Goal: Book appointment/travel/reservation

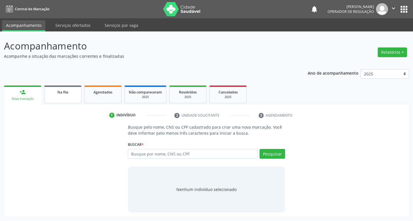
click at [66, 100] on link "Na fila" at bounding box center [62, 95] width 37 height 18
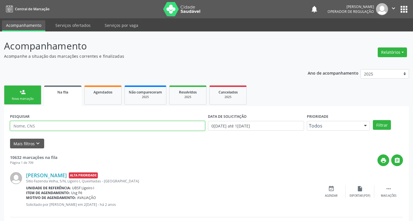
click at [86, 126] on input "text" at bounding box center [107, 126] width 195 height 10
click at [86, 126] on input "text" at bounding box center [106, 126] width 193 height 10
type input "706304753137679"
click at [368, 120] on button "Filtrar" at bounding box center [377, 125] width 18 height 10
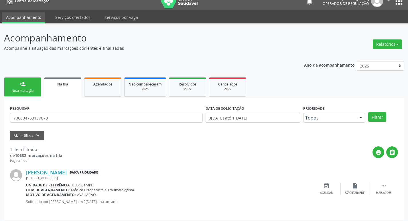
scroll to position [11, 0]
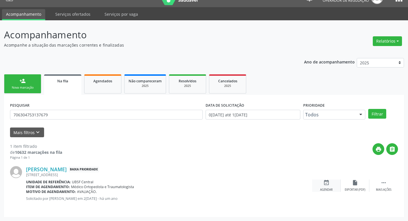
click at [324, 188] on div "Agendar" at bounding box center [326, 190] width 13 height 4
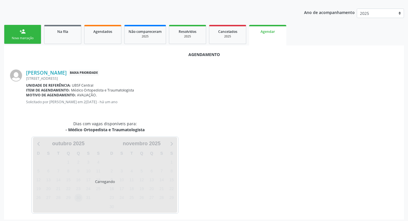
scroll to position [63, 0]
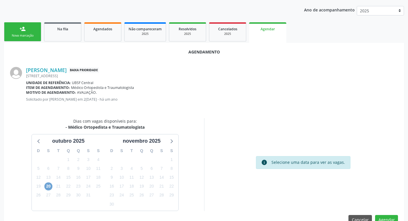
click at [45, 187] on span "20" at bounding box center [48, 187] width 8 height 8
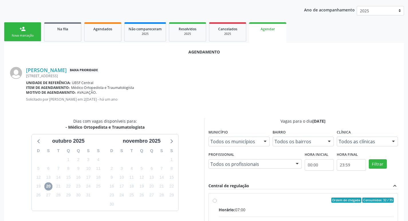
scroll to position [170, 0]
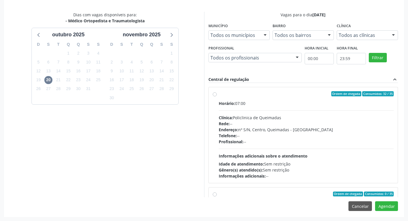
click at [303, 113] on div "Horário: 07:00 Clínica: Policlinica de Queimadas Rede: -- Endereço: nº S/N, Cen…" at bounding box center [306, 140] width 175 height 79
click at [217, 97] on input "Ordem de chegada Consumidos: 32 / 35 Horário: 07:00 Clínica: Policlinica de Que…" at bounding box center [215, 93] width 4 height 5
radio input "true"
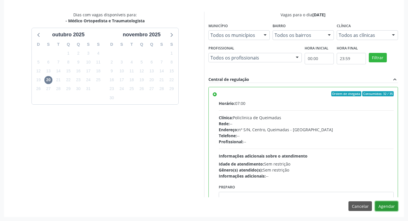
click at [384, 206] on button "Agendar" at bounding box center [386, 207] width 23 height 10
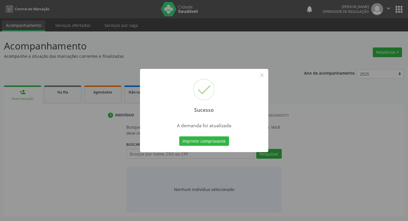
scroll to position [0, 0]
click at [203, 144] on button "Imprimir comprovante" at bounding box center [206, 142] width 50 height 10
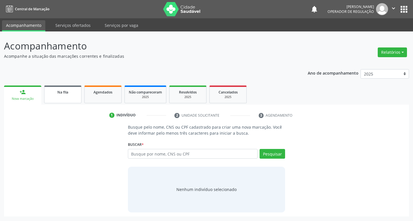
click at [66, 93] on span "Na fila" at bounding box center [62, 92] width 11 height 5
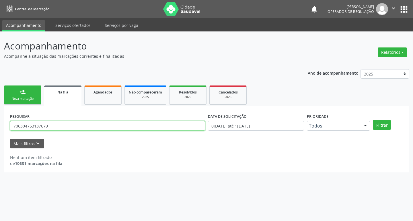
click at [65, 127] on input "706304753137679" at bounding box center [107, 126] width 195 height 10
type input "700503541228555"
click at [372, 120] on button "Filtrar" at bounding box center [381, 125] width 18 height 10
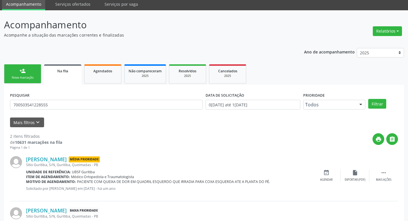
scroll to position [62, 0]
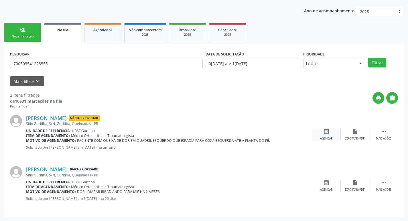
click at [329, 133] on icon "event_available" at bounding box center [326, 132] width 6 height 6
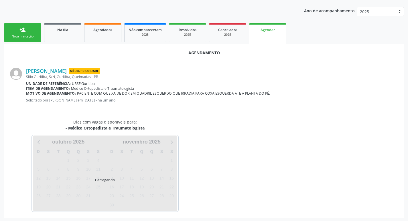
scroll to position [63, 0]
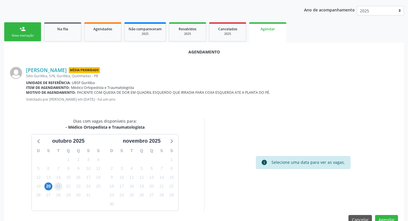
click at [59, 187] on span "21" at bounding box center [58, 187] width 8 height 8
click at [49, 189] on span "20" at bounding box center [48, 187] width 8 height 8
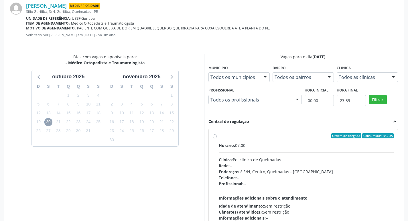
scroll to position [170, 0]
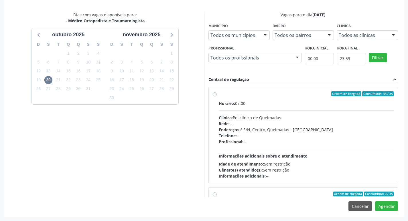
click at [331, 113] on div "Horário: 07:00 Clínica: Policlinica de Queimadas Rede: -- Endereço: nº S/N, Cen…" at bounding box center [306, 140] width 175 height 79
click at [217, 97] on input "Ordem de chegada Consumidos: 33 / 35 Horário: 07:00 Clínica: Policlinica de Que…" at bounding box center [215, 93] width 4 height 5
radio input "true"
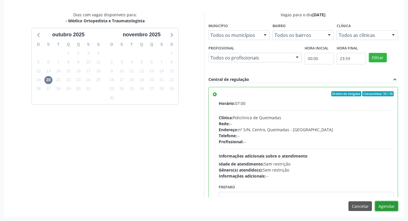
click at [388, 204] on button "Agendar" at bounding box center [386, 207] width 23 height 10
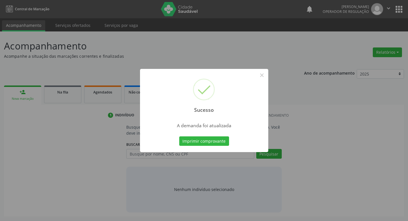
scroll to position [0, 0]
click at [215, 139] on button "Imprimir comprovante" at bounding box center [206, 142] width 50 height 10
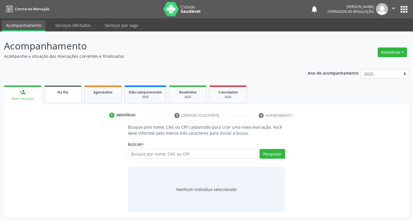
click at [68, 102] on link "Na fila" at bounding box center [62, 95] width 37 height 18
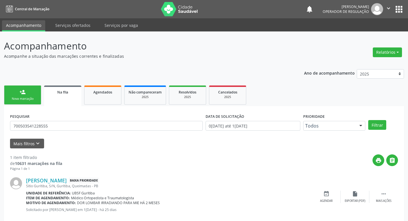
click at [83, 119] on div "PESQUISAR 700503541228555" at bounding box center [107, 123] width 196 height 22
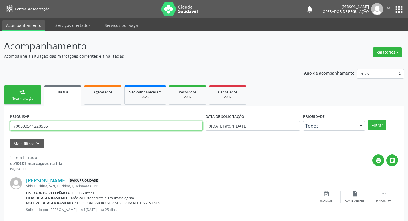
click at [85, 127] on input "700503541228555" at bounding box center [106, 126] width 193 height 10
type input "702407055719620"
click at [368, 120] on button "Filtrar" at bounding box center [377, 125] width 18 height 10
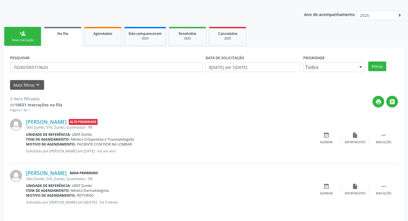
scroll to position [62, 0]
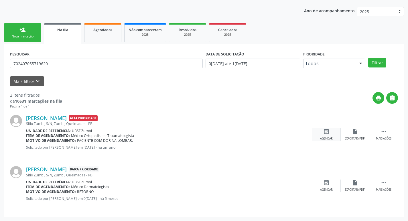
click at [320, 133] on div "event_available Agendar" at bounding box center [326, 135] width 29 height 12
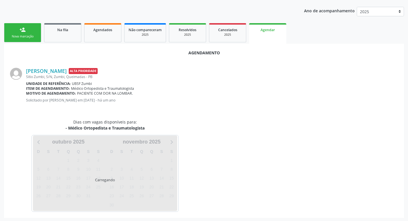
scroll to position [63, 0]
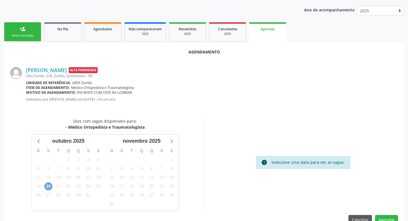
click at [50, 188] on span "20" at bounding box center [48, 187] width 8 height 8
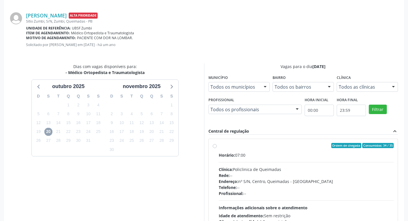
scroll to position [170, 0]
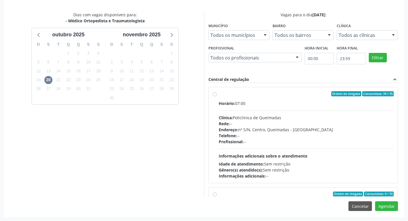
click at [312, 115] on div "Clínica: Policlinica de Queimadas" at bounding box center [306, 118] width 175 height 6
click at [217, 97] on input "Ordem de chegada Consumidos: 34 / 35 Horário: 07:00 Clínica: Policlinica de Que…" at bounding box center [215, 93] width 4 height 5
radio input "true"
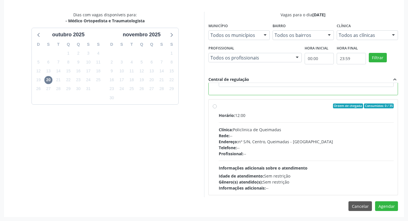
scroll to position [129, 0]
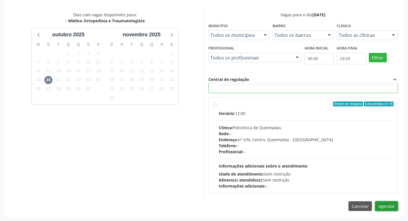
click at [392, 209] on button "Agendar" at bounding box center [386, 207] width 23 height 10
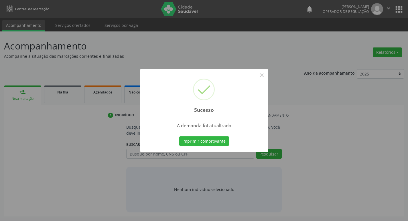
scroll to position [0, 0]
click at [197, 138] on button "Imprimir comprovante" at bounding box center [206, 142] width 50 height 10
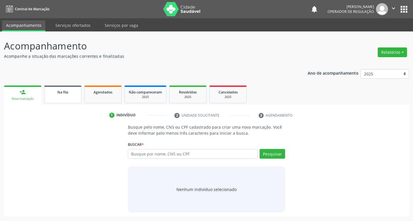
click at [72, 90] on div "Na fila" at bounding box center [62, 92] width 29 height 6
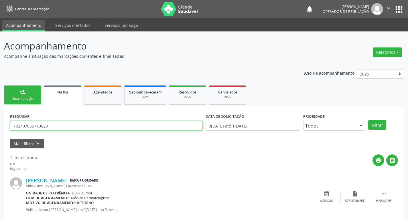
click at [112, 123] on input "702407055719620" at bounding box center [106, 126] width 193 height 10
type input "708200638494948"
click at [368, 120] on button "Filtrar" at bounding box center [377, 125] width 18 height 10
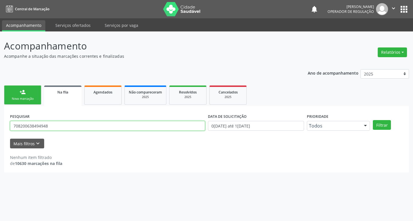
click at [110, 123] on input "708200638494948" at bounding box center [107, 126] width 195 height 10
type input "708200638494948"
click at [372, 120] on button "Filtrar" at bounding box center [381, 125] width 18 height 10
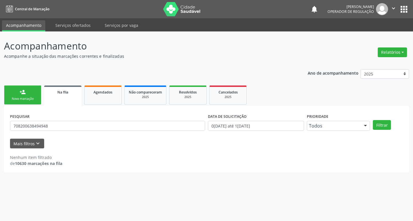
click at [80, 120] on div "PESQUISAR 708200638494948" at bounding box center [108, 123] width 198 height 22
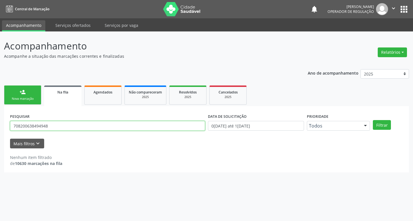
click at [78, 125] on input "708200638494948" at bounding box center [107, 126] width 195 height 10
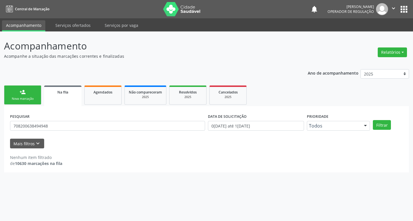
click at [21, 89] on link "person_add Nova marcação" at bounding box center [22, 95] width 37 height 19
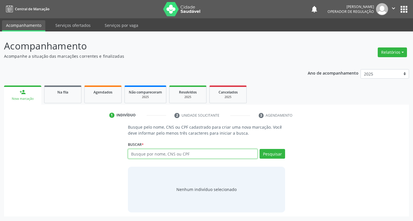
click at [199, 157] on input "text" at bounding box center [193, 154] width 130 height 10
paste input "708200638494948"
type input "708200638494948"
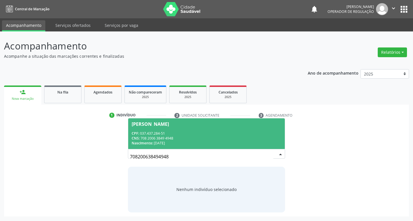
click at [196, 137] on div "CNS: 708 2006 3849 4948" at bounding box center [207, 138] width 150 height 5
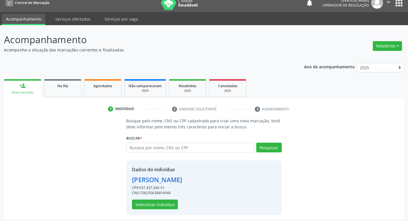
scroll to position [8, 0]
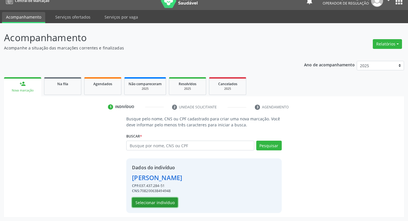
click at [165, 202] on button "Selecionar indivíduo" at bounding box center [155, 203] width 46 height 10
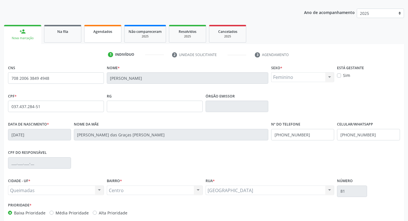
scroll to position [89, 0]
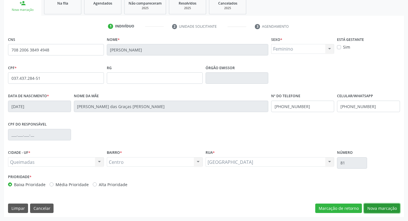
click at [383, 205] on button "Nova marcação" at bounding box center [382, 209] width 36 height 10
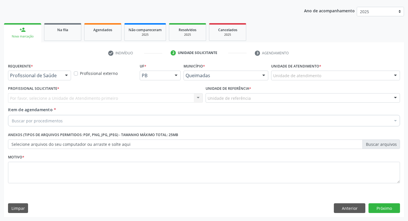
scroll to position [62, 0]
click at [51, 79] on div "Profissional de Saúde" at bounding box center [39, 76] width 63 height 10
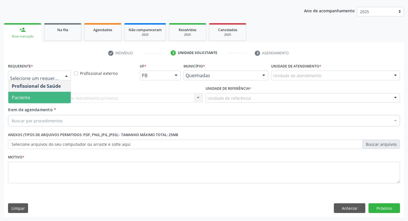
click at [46, 95] on span "Paciente" at bounding box center [39, 97] width 62 height 11
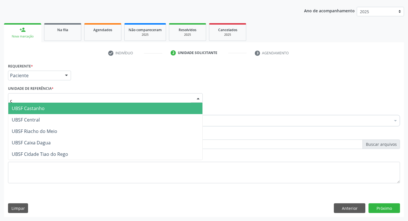
type input "ce"
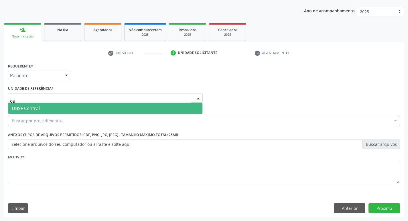
click at [42, 111] on span "UBSF Central" at bounding box center [105, 108] width 194 height 11
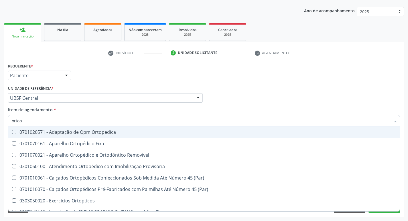
type input "ortope"
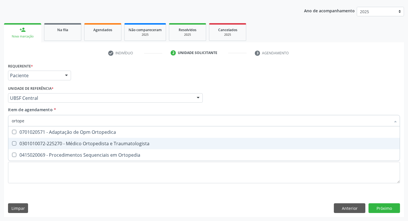
click at [60, 140] on span "0301010072-225270 - Médico Ortopedista e Traumatologista" at bounding box center [204, 143] width 392 height 11
checkbox Traumatologista "true"
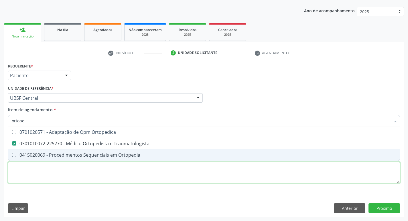
click at [36, 177] on div "Requerente * Paciente Profissional de Saúde Paciente Nenhum resultado encontrad…" at bounding box center [204, 127] width 392 height 130
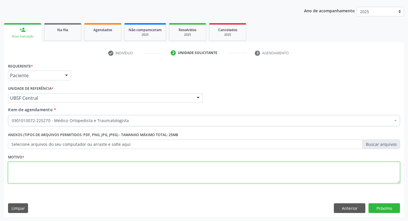
click at [36, 177] on textarea at bounding box center [204, 173] width 392 height 22
type textarea "avaliação"
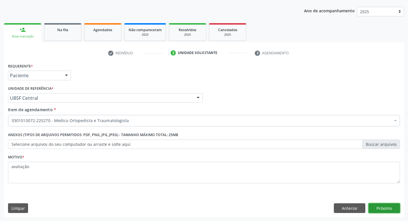
click at [384, 206] on button "Próximo" at bounding box center [385, 209] width 32 height 10
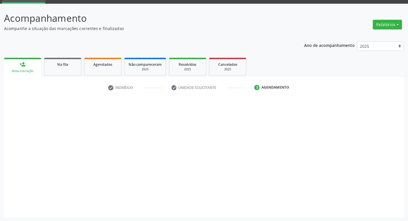
scroll to position [28, 0]
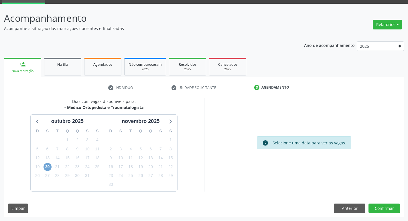
click at [46, 168] on span "20" at bounding box center [48, 167] width 8 height 8
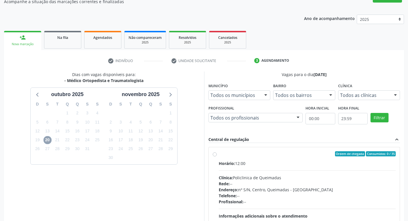
scroll to position [111, 0]
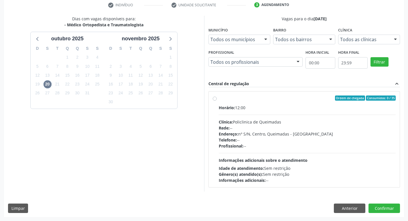
click at [256, 123] on div "Clínica: Policlinica de Queimadas" at bounding box center [307, 122] width 177 height 6
click at [217, 101] on input "Ordem de chegada Consumidos: 0 / 35 Horário: 12:00 Clínica: Policlinica de Quei…" at bounding box center [215, 98] width 4 height 5
radio input "true"
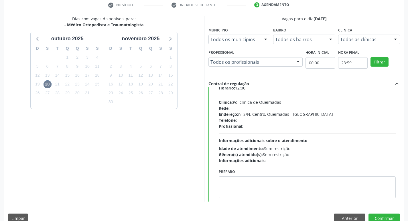
scroll to position [28, 0]
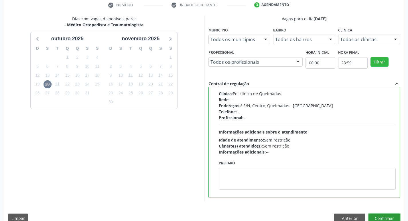
click at [380, 217] on button "Confirmar" at bounding box center [385, 219] width 32 height 10
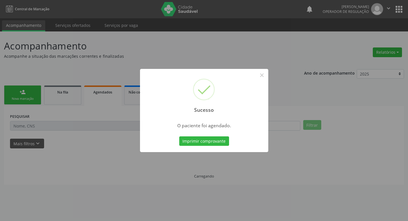
scroll to position [0, 0]
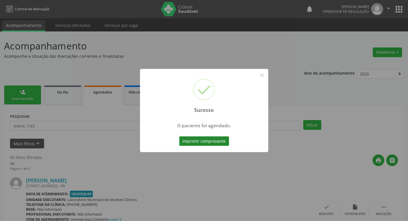
click at [215, 139] on button "Imprimir comprovante" at bounding box center [204, 142] width 50 height 10
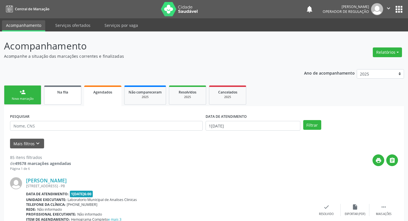
click at [50, 98] on link "Na fila" at bounding box center [62, 95] width 37 height 19
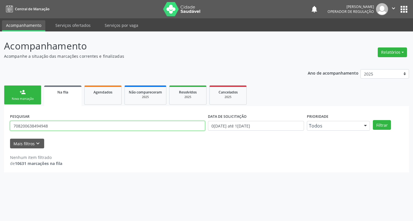
click at [68, 127] on input "708200638494948" at bounding box center [107, 126] width 195 height 10
type input "7"
type input "700507106941956"
click at [372, 120] on button "Filtrar" at bounding box center [381, 125] width 18 height 10
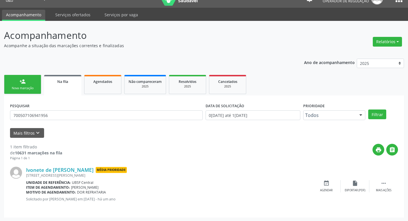
scroll to position [11, 0]
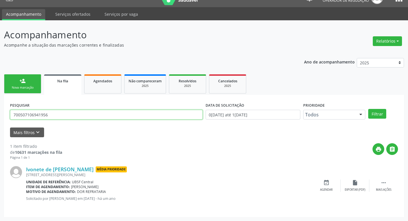
click at [64, 111] on input "700507106941956" at bounding box center [106, 115] width 193 height 10
click at [23, 81] on div "person_add" at bounding box center [22, 81] width 6 height 6
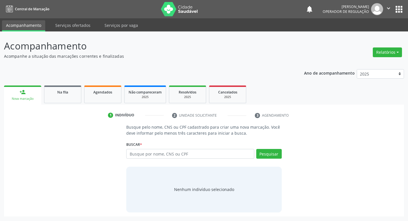
scroll to position [0, 0]
drag, startPoint x: 150, startPoint y: 156, endPoint x: 155, endPoint y: 156, distance: 4.3
click at [150, 156] on input "text" at bounding box center [193, 154] width 130 height 10
paste input "700507106941956"
type input "700507106941956"
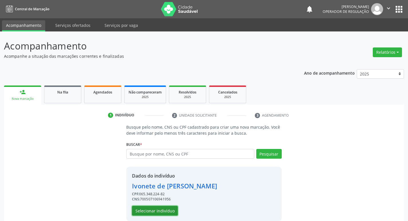
click at [153, 213] on button "Selecionar indivíduo" at bounding box center [155, 211] width 46 height 10
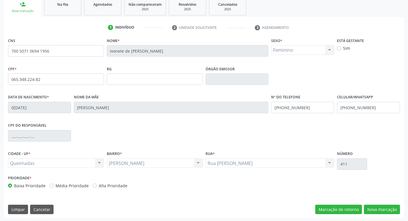
scroll to position [89, 0]
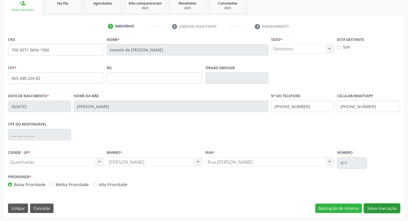
click at [382, 208] on button "Nova marcação" at bounding box center [382, 209] width 36 height 10
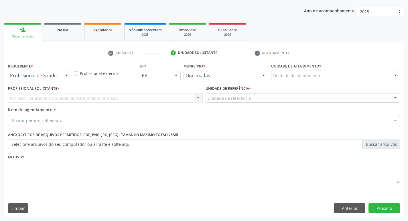
scroll to position [62, 0]
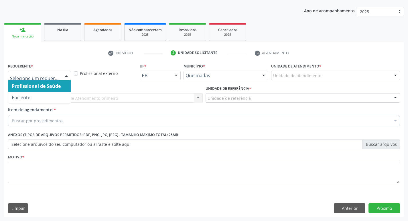
click at [61, 72] on div at bounding box center [39, 76] width 63 height 10
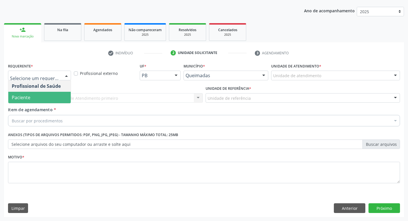
click at [43, 103] on span "Paciente" at bounding box center [39, 97] width 62 height 11
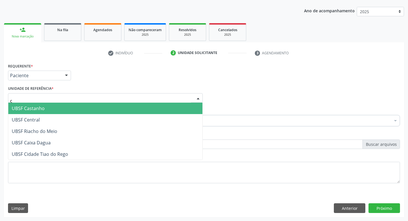
type input "ce"
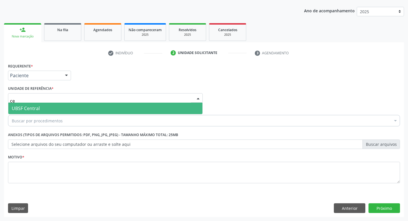
click at [39, 113] on span "UBSF Central" at bounding box center [105, 108] width 194 height 11
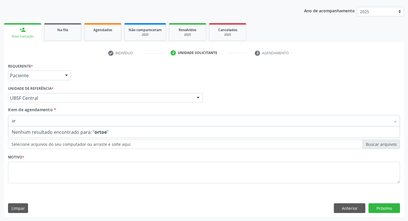
type input "o"
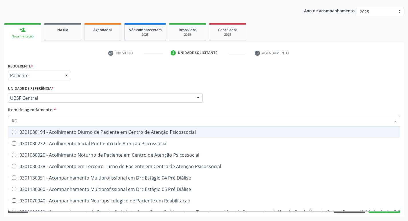
type input "R"
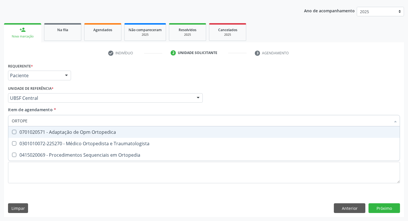
type input "ORTOPED"
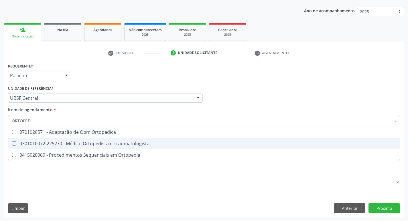
click at [55, 142] on div "0301010072-225270 - Médico Ortopedista e Traumatologista" at bounding box center [204, 144] width 385 height 5
checkbox Traumatologista "true"
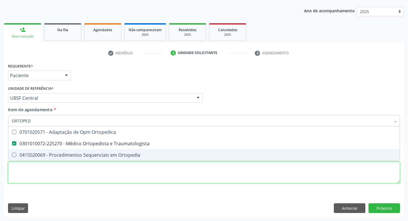
click at [47, 181] on div "Requerente * Paciente Profissional de Saúde Paciente Nenhum resultado encontrad…" at bounding box center [204, 127] width 392 height 130
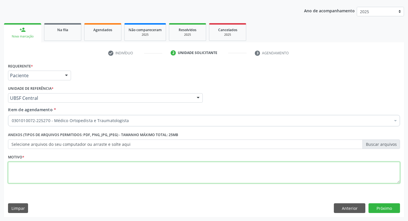
click at [99, 172] on textarea at bounding box center [204, 173] width 392 height 22
type textarea "AVALIAÇÃO"
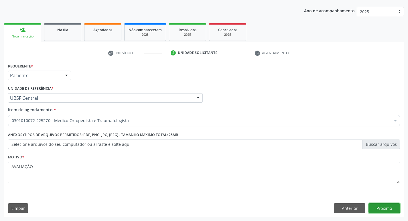
click at [382, 207] on button "Próximo" at bounding box center [385, 209] width 32 height 10
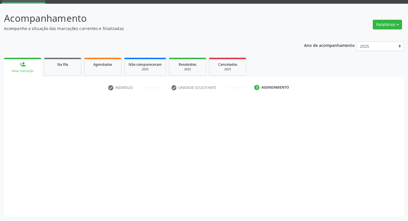
scroll to position [28, 0]
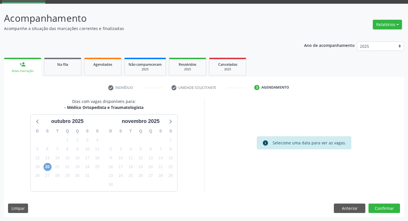
click at [51, 168] on span "20" at bounding box center [48, 167] width 8 height 8
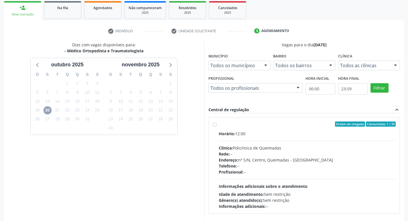
scroll to position [111, 0]
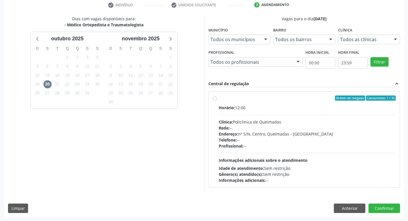
click at [303, 117] on div "Horário: 12:00 Clínica: Policlinica de Queimadas Rede: -- Endereço: nº S/N, Cen…" at bounding box center [307, 144] width 177 height 79
click at [217, 101] on input "Ordem de chegada Consumidos: 1 / 35 Horário: 12:00 Clínica: Policlinica de Quei…" at bounding box center [215, 98] width 4 height 5
radio input "true"
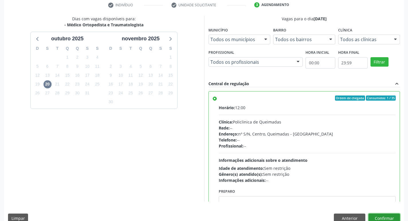
click at [383, 217] on button "Confirmar" at bounding box center [385, 219] width 32 height 10
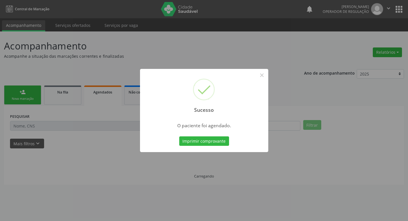
scroll to position [0, 0]
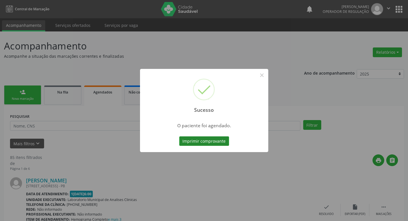
click at [197, 140] on button "Imprimir comprovante" at bounding box center [204, 142] width 50 height 10
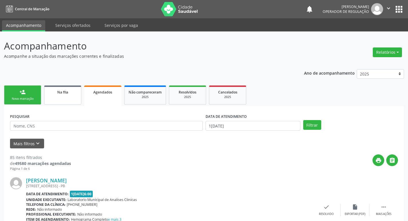
click at [57, 98] on link "Na fila" at bounding box center [62, 95] width 37 height 19
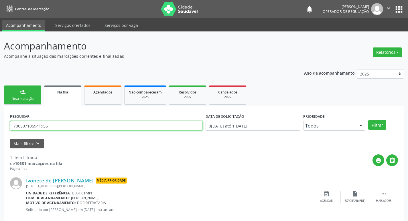
click at [56, 126] on input "700507106941956" at bounding box center [106, 126] width 193 height 10
type input "7"
type input "709104252518730"
click at [368, 120] on button "Filtrar" at bounding box center [377, 125] width 18 height 10
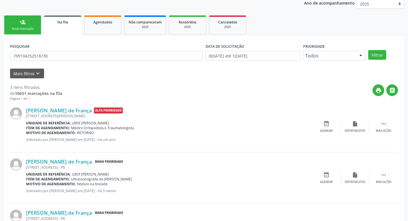
scroll to position [114, 0]
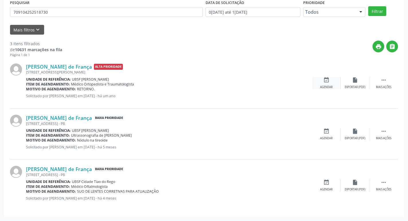
click at [332, 83] on div "event_available Agendar" at bounding box center [326, 83] width 29 height 12
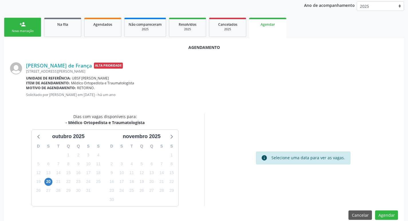
scroll to position [77, 0]
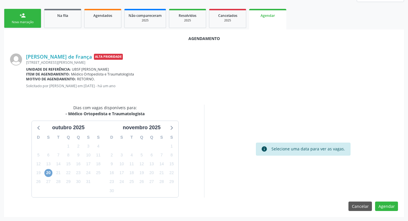
click at [47, 177] on span "20" at bounding box center [48, 173] width 8 height 8
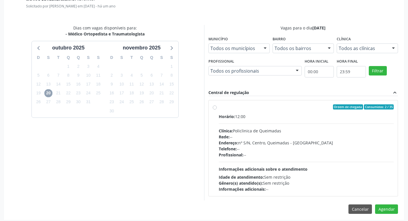
scroll to position [160, 0]
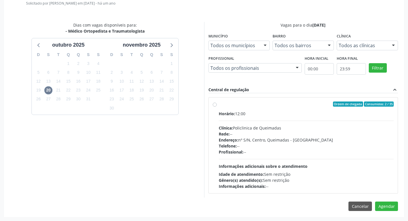
click at [301, 129] on div "Clínica: Policlinica de Queimadas" at bounding box center [306, 128] width 175 height 6
click at [217, 107] on input "Ordem de chegada Consumidos: 2 / 35 Horário: 12:00 Clínica: Policlinica de Quei…" at bounding box center [215, 104] width 4 height 5
radio input "true"
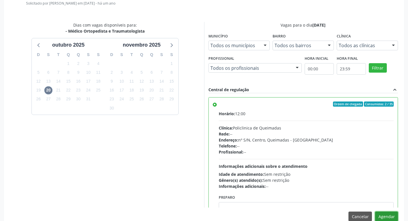
click at [381, 219] on button "Agendar" at bounding box center [386, 217] width 23 height 10
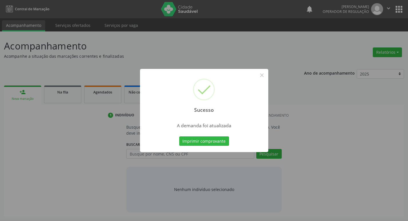
scroll to position [0, 0]
click at [208, 135] on div "Sucesso × A demanda foi atualizada Imprimir comprovante Cancel" at bounding box center [206, 111] width 128 height 84
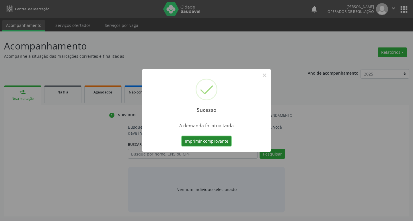
click at [208, 140] on button "Imprimir comprovante" at bounding box center [206, 142] width 50 height 10
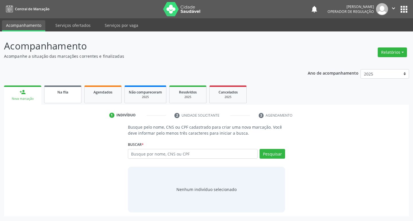
click at [63, 87] on link "Na fila" at bounding box center [62, 95] width 37 height 18
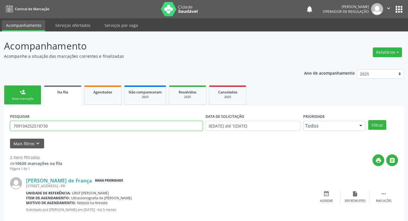
click at [58, 130] on input "709104252518730" at bounding box center [106, 126] width 193 height 10
type input "703003880247373"
click at [368, 120] on button "Filtrar" at bounding box center [377, 125] width 18 height 10
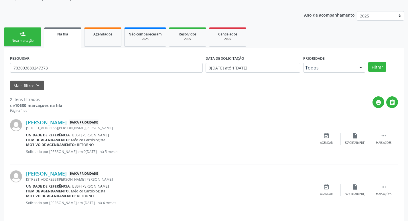
scroll to position [62, 0]
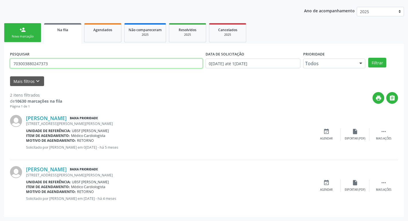
click at [60, 63] on input "703003880247373" at bounding box center [106, 64] width 193 height 10
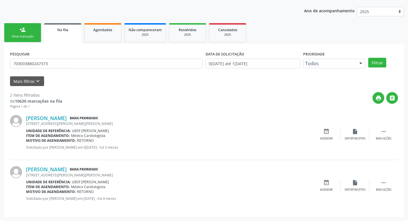
drag, startPoint x: 26, startPoint y: 31, endPoint x: 34, endPoint y: 35, distance: 9.5
click at [25, 32] on link "person_add Nova marcação" at bounding box center [22, 32] width 37 height 19
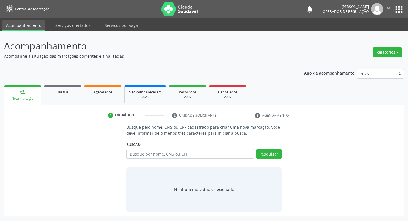
scroll to position [0, 0]
click at [145, 151] on input "text" at bounding box center [193, 154] width 130 height 10
paste input "703003880247373"
type input "703003880247373"
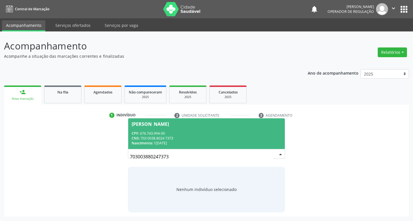
click at [155, 142] on div "Nascimento: 1[DATE]" at bounding box center [207, 143] width 150 height 5
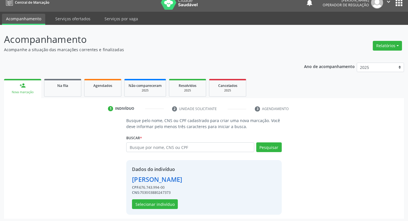
scroll to position [8, 0]
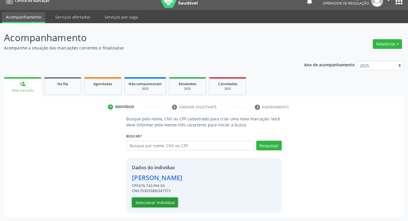
click at [155, 201] on button "Selecionar indivíduo" at bounding box center [155, 203] width 46 height 10
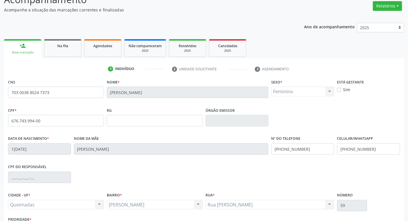
scroll to position [89, 0]
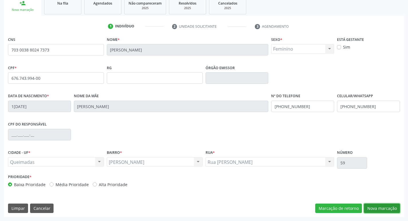
click at [379, 207] on button "Nova marcação" at bounding box center [382, 209] width 36 height 10
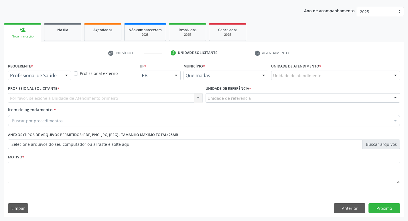
scroll to position [62, 0]
click at [66, 75] on div at bounding box center [66, 76] width 9 height 10
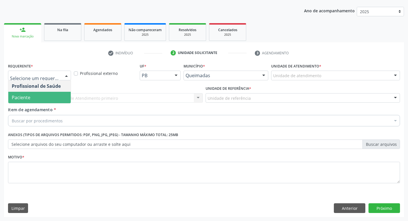
click at [56, 96] on span "Paciente" at bounding box center [39, 97] width 62 height 11
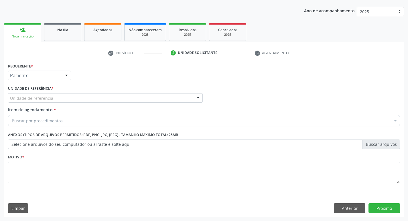
click at [57, 96] on div "Unidade de referência" at bounding box center [105, 98] width 195 height 10
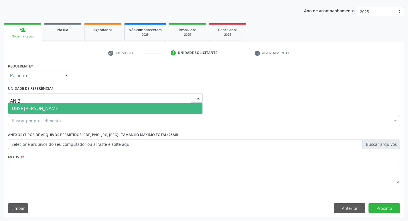
type input "ANIBA"
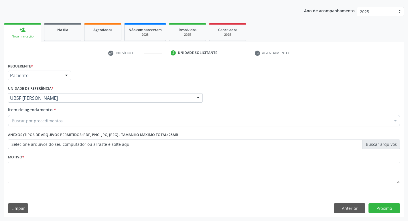
click at [68, 119] on div "Buscar por procedimentos" at bounding box center [204, 120] width 392 height 11
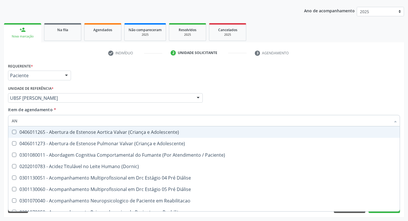
type input "A"
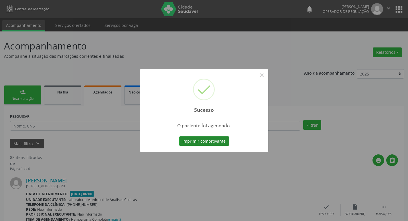
click at [202, 144] on button "Imprimir comprovante" at bounding box center [204, 142] width 50 height 10
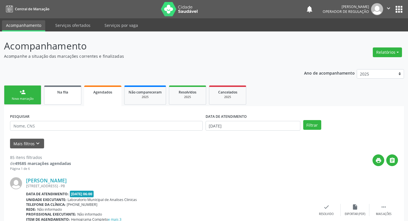
click at [64, 89] on div "Na fila" at bounding box center [62, 92] width 29 height 6
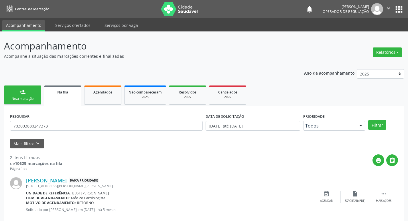
click at [56, 138] on form "PESQUISAR 703003880247373 DATA DE SOLICITAÇÃO 01/01/2021 até 10/10/2025 Priorid…" at bounding box center [204, 130] width 388 height 36
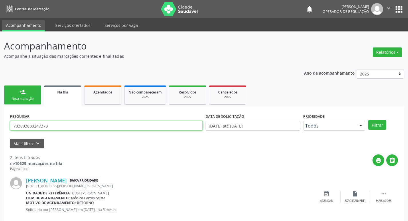
click at [60, 125] on input "703003880247373" at bounding box center [106, 126] width 193 height 10
type input "700504332312856"
click at [368, 120] on button "Filtrar" at bounding box center [377, 125] width 18 height 10
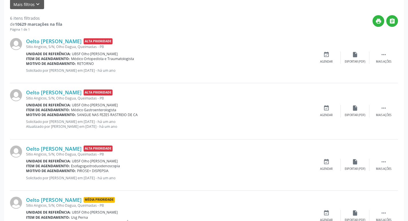
scroll to position [130, 0]
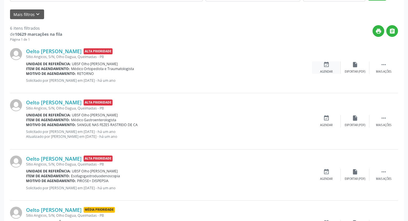
click at [327, 70] on div "Agendar" at bounding box center [326, 72] width 13 height 4
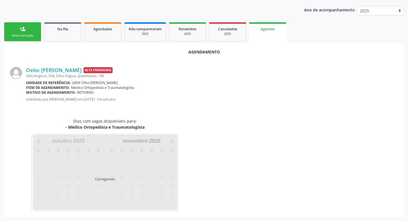
scroll to position [77, 0]
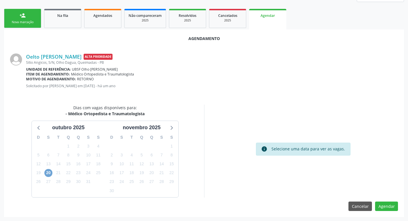
click at [47, 175] on span "20" at bounding box center [48, 173] width 8 height 8
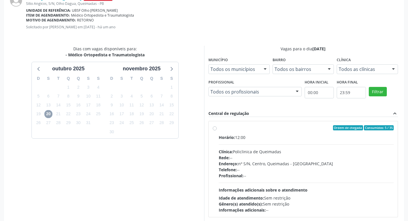
scroll to position [160, 0]
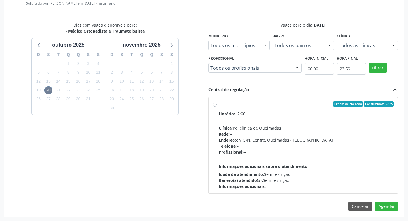
click at [300, 111] on div "Horário: 12:00" at bounding box center [306, 114] width 175 height 6
click at [217, 107] on input "Ordem de chegada Consumidos: 5 / 35 Horário: 12:00 Clínica: Policlinica de Quei…" at bounding box center [215, 104] width 4 height 5
radio input "true"
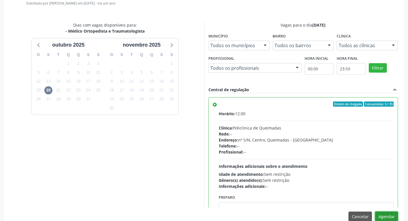
click at [387, 213] on button "Agendar" at bounding box center [386, 217] width 23 height 10
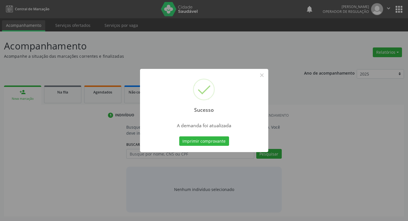
scroll to position [0, 0]
click at [223, 138] on button "Imprimir comprovante" at bounding box center [206, 142] width 50 height 10
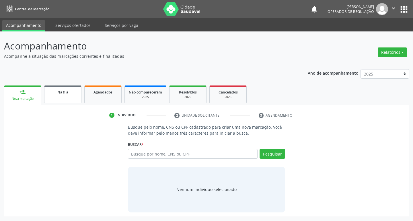
click at [76, 89] on div "Na fila" at bounding box center [62, 92] width 29 height 6
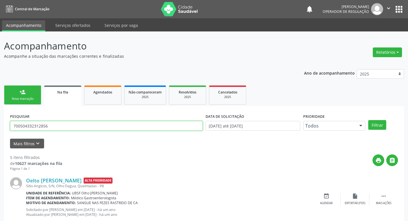
click at [63, 125] on input "700504332312856" at bounding box center [106, 126] width 193 height 10
type input "706102539426460"
click at [368, 120] on button "Filtrar" at bounding box center [377, 125] width 18 height 10
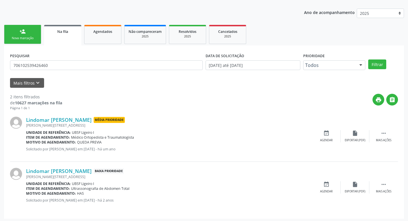
scroll to position [62, 0]
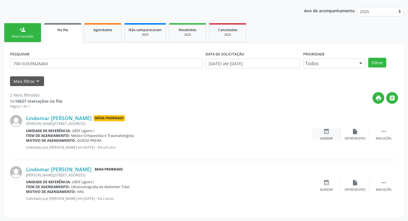
click at [326, 130] on icon "event_available" at bounding box center [326, 132] width 6 height 6
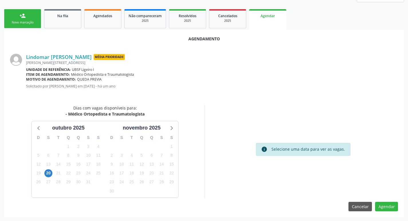
scroll to position [77, 0]
click at [50, 174] on span "20" at bounding box center [48, 173] width 8 height 8
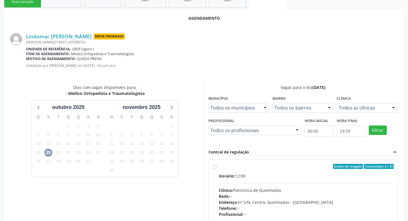
scroll to position [160, 0]
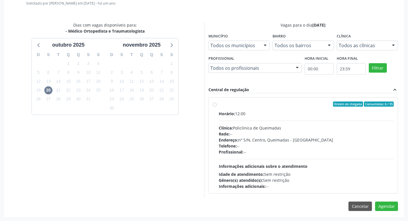
click at [263, 110] on label "Ordem de chegada Consumidos: 6 / 35 Horário: 12:00 Clínica: Policlinica de Quei…" at bounding box center [306, 146] width 175 height 88
click at [217, 107] on input "Ordem de chegada Consumidos: 6 / 35 Horário: 12:00 Clínica: Policlinica de Quei…" at bounding box center [215, 104] width 4 height 5
radio input "true"
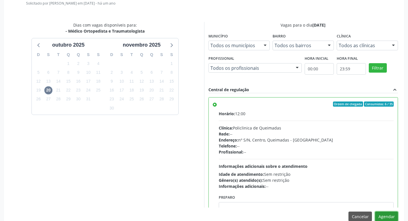
click at [381, 217] on button "Agendar" at bounding box center [386, 217] width 23 height 10
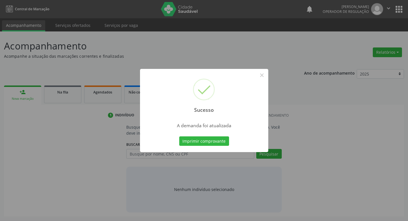
scroll to position [0, 0]
click at [217, 138] on button "Imprimir comprovante" at bounding box center [206, 142] width 50 height 10
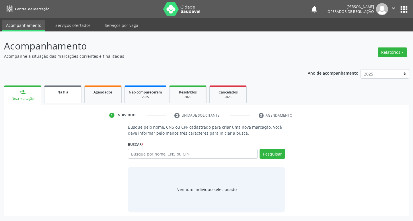
click at [69, 101] on link "Na fila" at bounding box center [62, 95] width 37 height 18
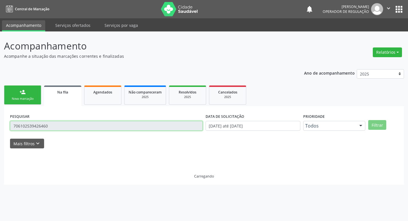
click at [74, 121] on input "706102539426460" at bounding box center [106, 126] width 193 height 10
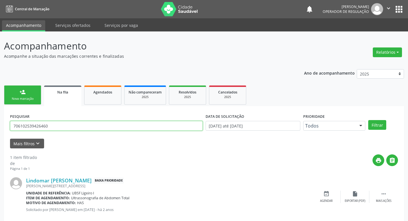
click at [74, 121] on input "706102539426460" at bounding box center [106, 126] width 193 height 10
type input "707606299852395"
click at [368, 120] on button "Filtrar" at bounding box center [377, 125] width 18 height 10
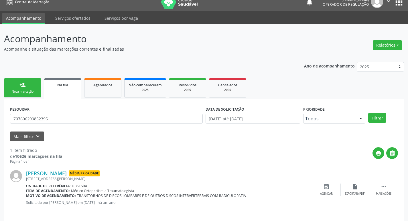
scroll to position [11, 0]
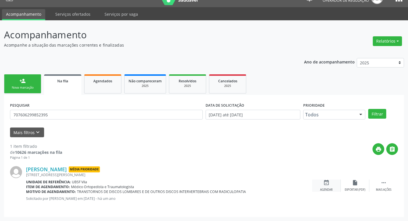
click at [326, 182] on icon "event_available" at bounding box center [326, 183] width 6 height 6
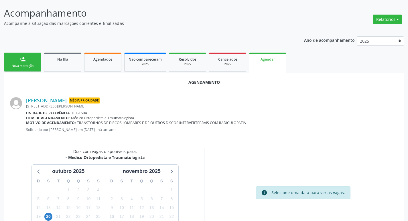
scroll to position [77, 0]
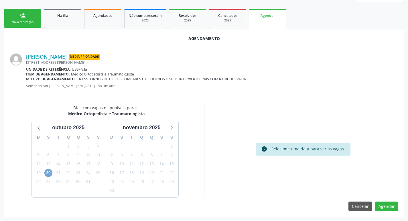
click at [48, 174] on span "20" at bounding box center [48, 173] width 8 height 8
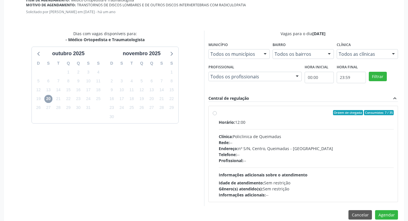
scroll to position [160, 0]
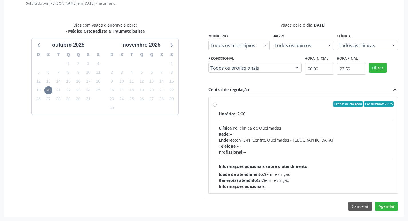
click at [290, 110] on label "Ordem de chegada Consumidos: 7 / 35 Horário: 12:00 Clínica: Policlinica de Quei…" at bounding box center [306, 146] width 175 height 88
click at [217, 107] on input "Ordem de chegada Consumidos: 7 / 35 Horário: 12:00 Clínica: Policlinica de Quei…" at bounding box center [215, 104] width 4 height 5
radio input "true"
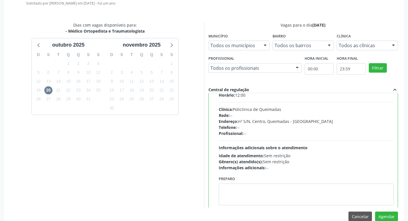
scroll to position [28, 0]
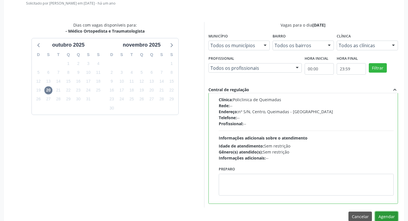
click at [384, 215] on button "Agendar" at bounding box center [386, 217] width 23 height 10
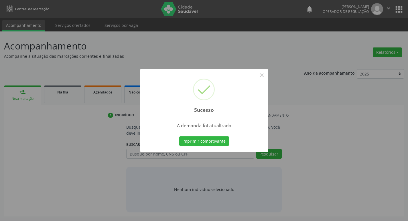
scroll to position [0, 0]
click at [209, 138] on button "Imprimir comprovante" at bounding box center [206, 142] width 50 height 10
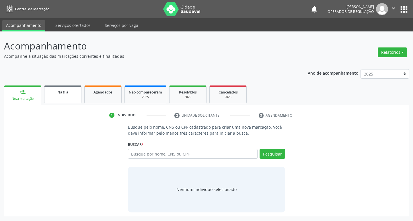
click at [62, 97] on link "Na fila" at bounding box center [62, 95] width 37 height 18
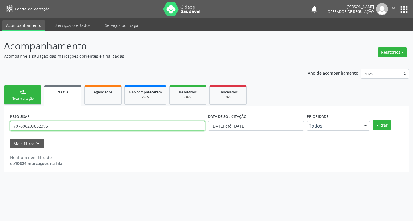
click at [77, 125] on input "707606299852395" at bounding box center [107, 126] width 195 height 10
type input "707007851012335"
click at [372, 120] on button "Filtrar" at bounding box center [381, 125] width 18 height 10
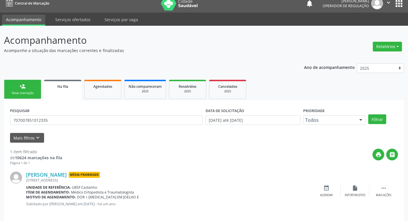
scroll to position [11, 0]
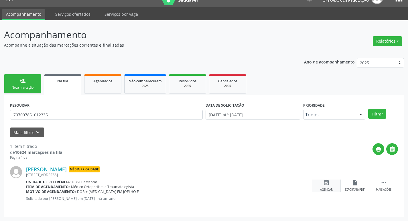
click at [331, 184] on div "event_available Agendar" at bounding box center [326, 186] width 29 height 12
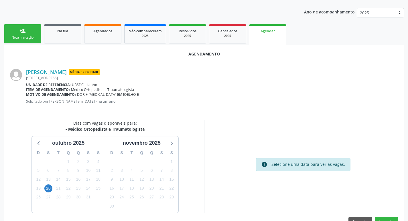
scroll to position [77, 0]
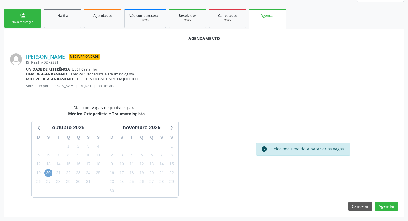
click at [46, 172] on span "20" at bounding box center [48, 173] width 8 height 8
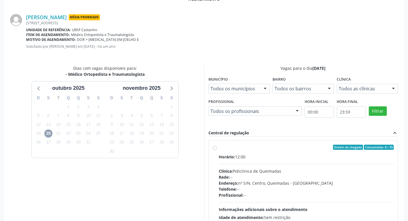
scroll to position [160, 0]
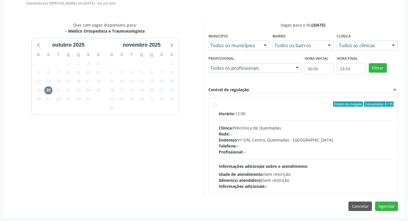
click at [327, 126] on div "Clínica: Policlinica de Queimadas" at bounding box center [306, 128] width 175 height 6
click at [217, 107] on input "Ordem de chegada Consumidos: 8 / 35 Horário: 12:00 Clínica: Policlinica de Quei…" at bounding box center [215, 104] width 4 height 5
radio input "true"
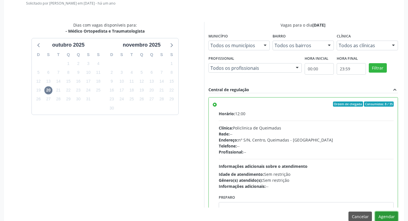
click at [386, 214] on button "Agendar" at bounding box center [386, 217] width 23 height 10
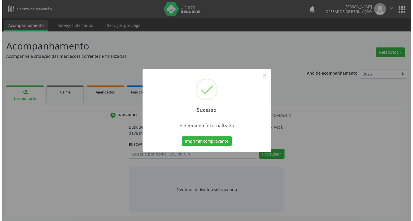
scroll to position [0, 0]
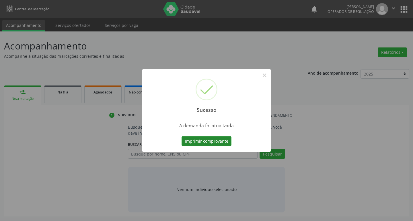
click at [229, 138] on button "Imprimir comprovante" at bounding box center [206, 142] width 50 height 10
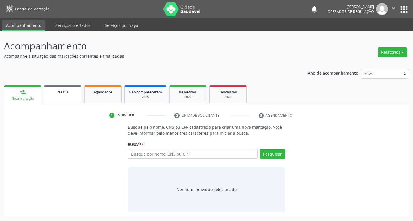
click at [60, 95] on link "Na fila" at bounding box center [62, 95] width 37 height 18
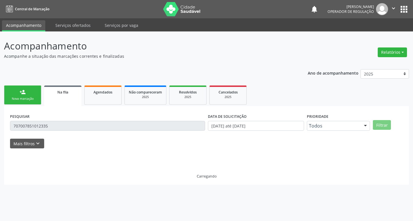
click at [15, 93] on link "person_add Nova marcação" at bounding box center [22, 95] width 37 height 19
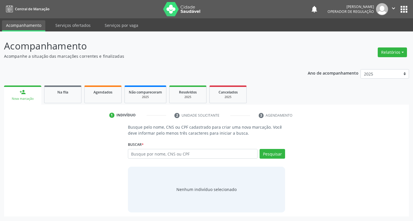
click at [405, 13] on button "apps" at bounding box center [404, 9] width 10 height 10
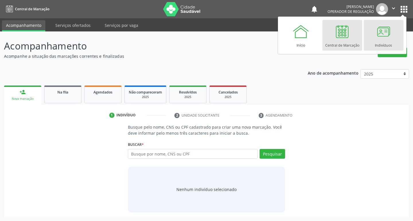
click at [393, 35] on link "Indivíduos" at bounding box center [383, 35] width 40 height 31
